Goal: Find contact information: Find contact information

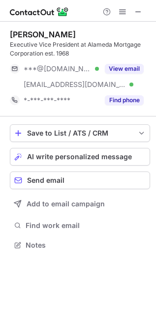
scroll to position [238, 156]
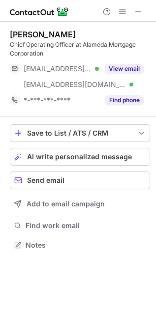
scroll to position [238, 156]
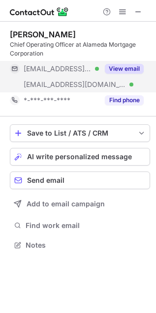
click at [131, 66] on button "View email" at bounding box center [124, 69] width 39 height 10
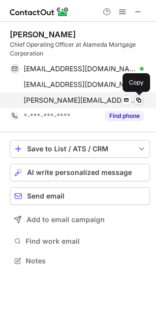
click at [141, 101] on span at bounding box center [139, 100] width 8 height 8
click at [136, 102] on span at bounding box center [139, 100] width 8 height 8
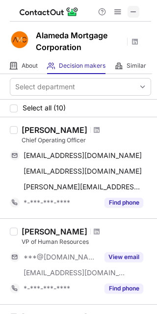
click at [133, 11] on span at bounding box center [134, 12] width 8 height 8
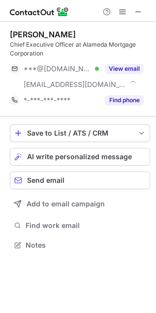
scroll to position [238, 156]
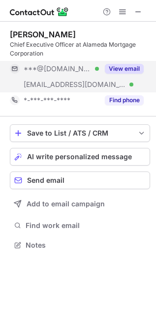
click at [129, 65] on button "View email" at bounding box center [124, 69] width 39 height 10
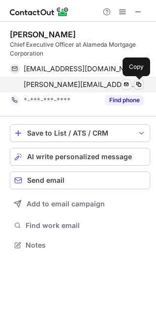
click at [138, 81] on span at bounding box center [139, 85] width 8 height 8
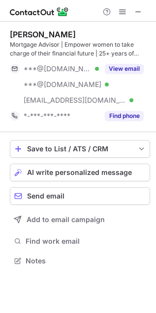
scroll to position [254, 156]
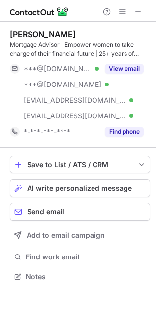
scroll to position [270, 156]
